Goal: Information Seeking & Learning: Learn about a topic

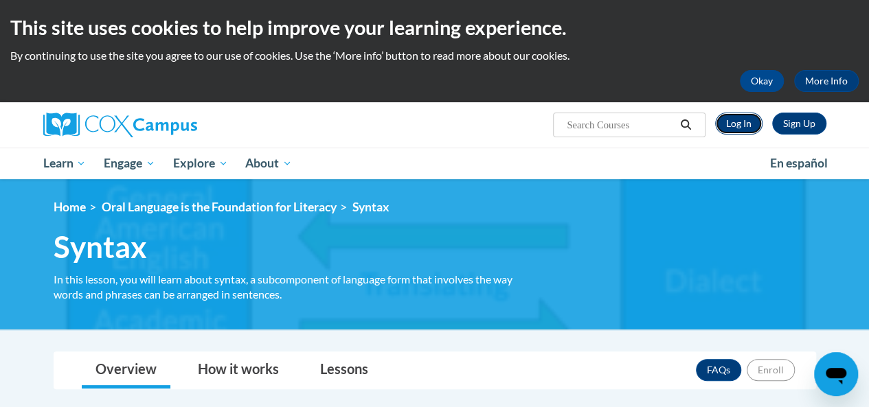
click at [738, 122] on link "Log In" at bounding box center [738, 124] width 47 height 22
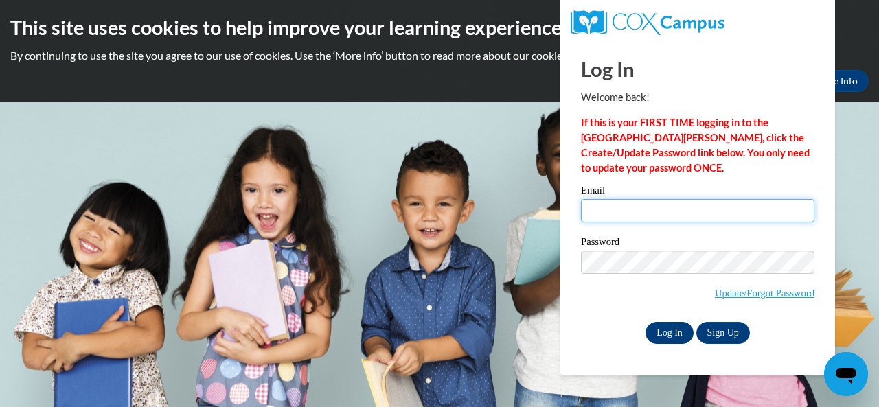
type input "head.jodi.d@muscogee.k12.ga.us"
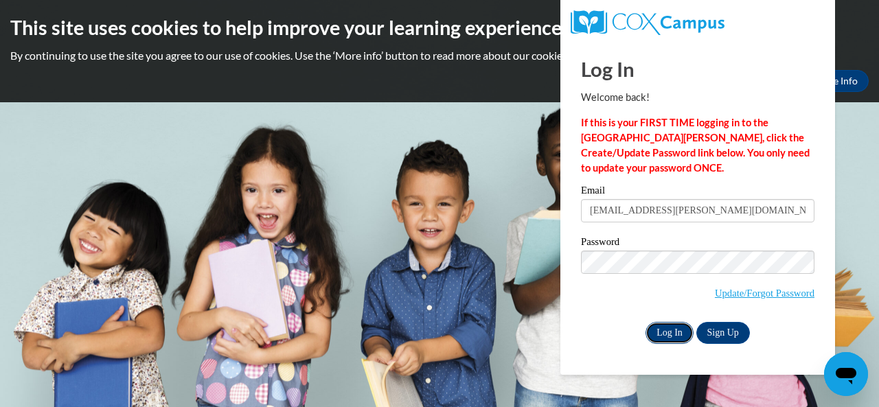
click at [657, 329] on input "Log In" at bounding box center [670, 333] width 48 height 22
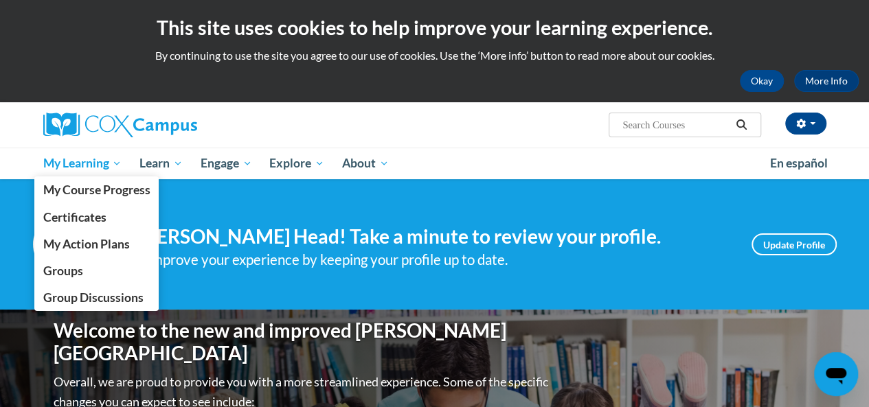
click at [106, 166] on span "My Learning" at bounding box center [82, 163] width 79 height 16
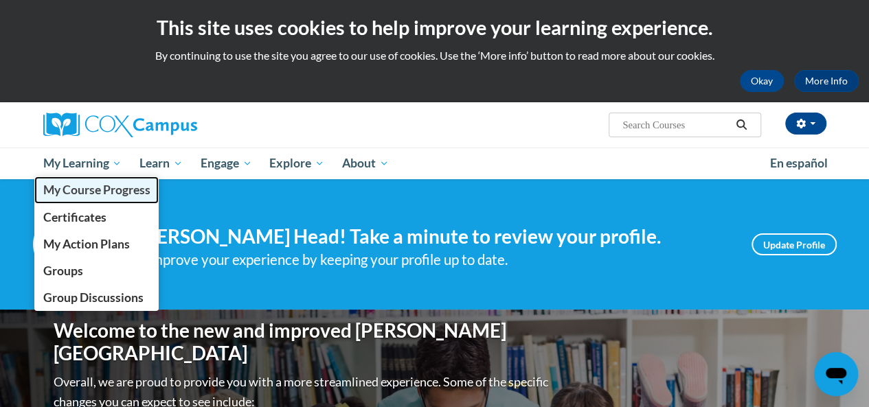
click at [111, 194] on span "My Course Progress" at bounding box center [96, 190] width 107 height 14
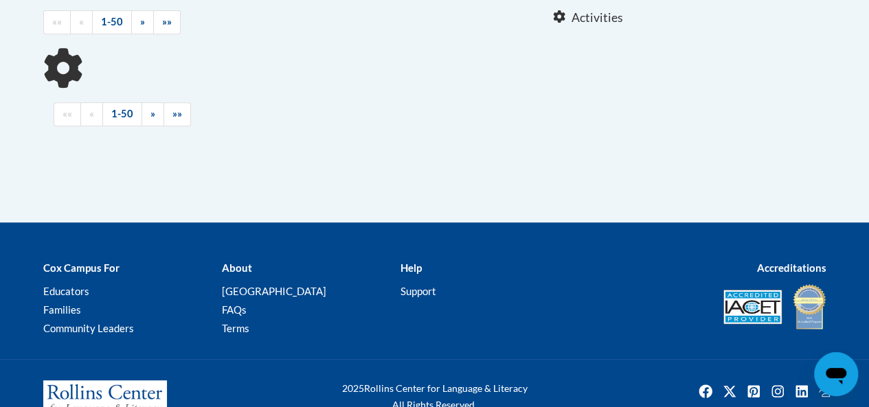
scroll to position [344, 0]
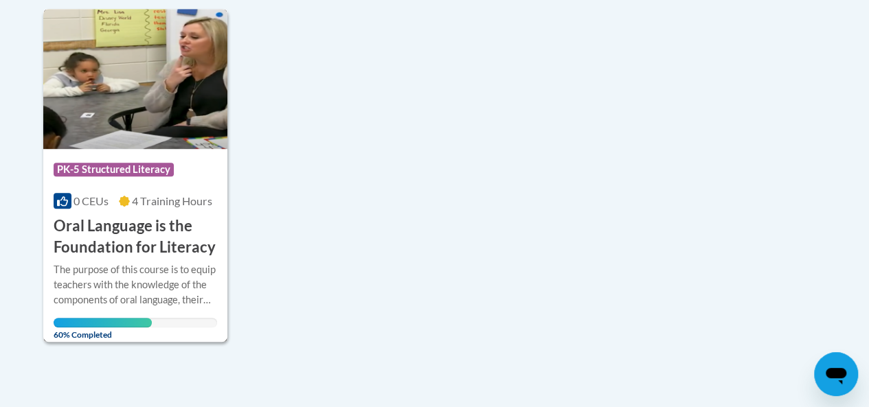
click at [156, 205] on span "4 Training Hours" at bounding box center [172, 200] width 80 height 13
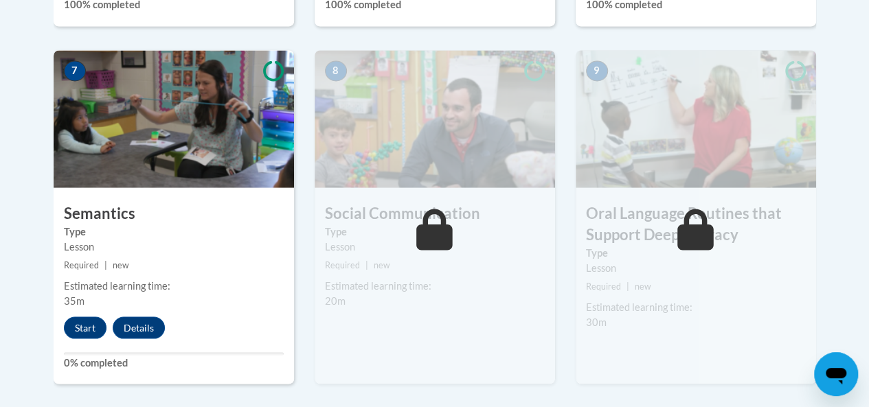
scroll to position [1305, 0]
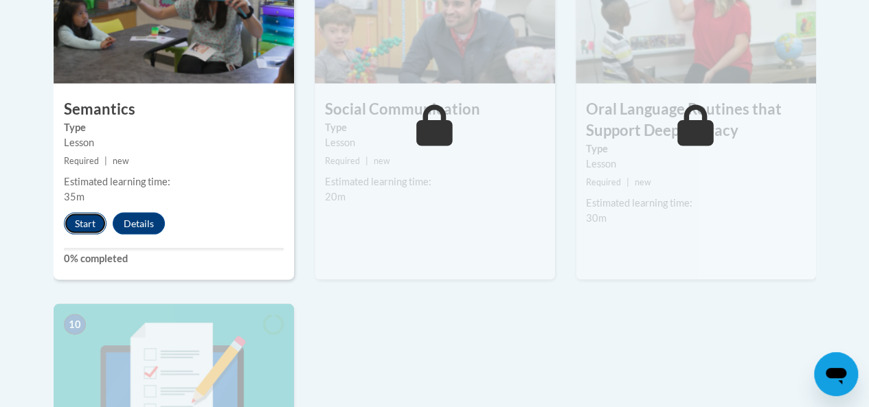
click at [82, 219] on button "Start" at bounding box center [85, 224] width 43 height 22
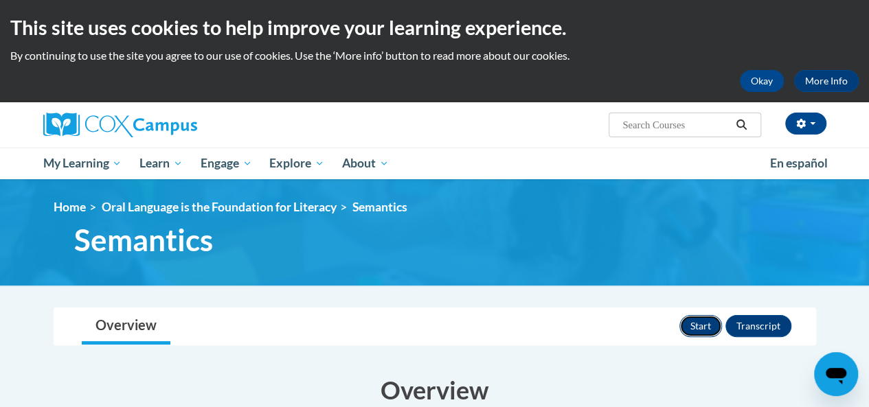
click at [707, 326] on button "Start" at bounding box center [700, 326] width 43 height 22
